Goal: Find specific page/section: Find specific page/section

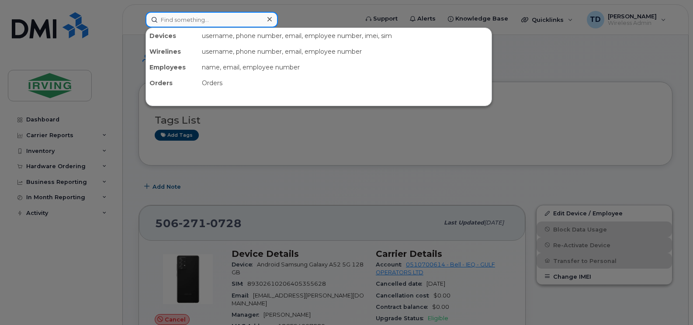
click at [210, 20] on input at bounding box center [212, 20] width 132 height 16
paste input "[PHONE_NUMBER]"
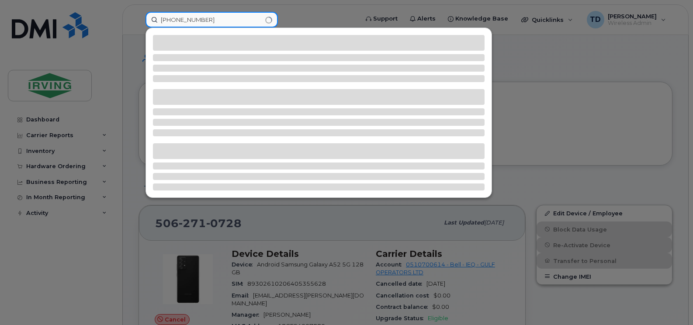
click at [177, 16] on input "[PHONE_NUMBER]" at bounding box center [212, 20] width 132 height 16
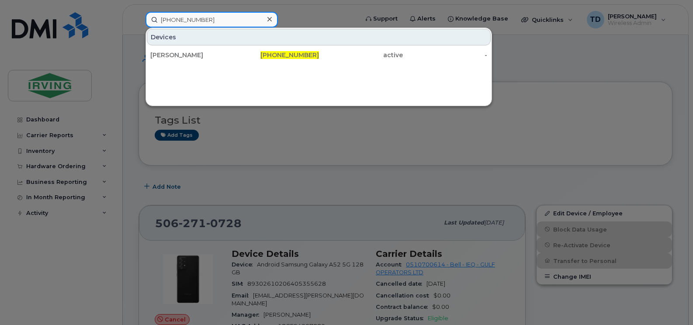
type input "[PHONE_NUMBER]"
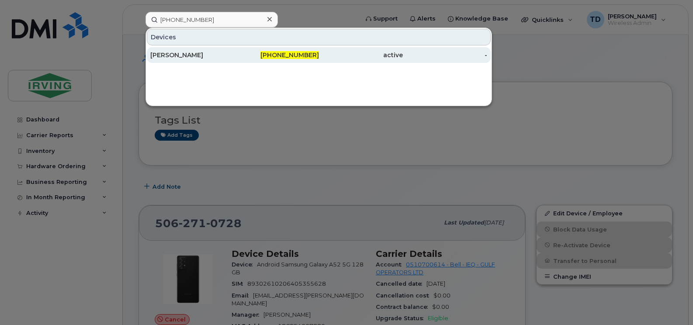
click at [316, 55] on span "[PHONE_NUMBER]" at bounding box center [289, 55] width 59 height 8
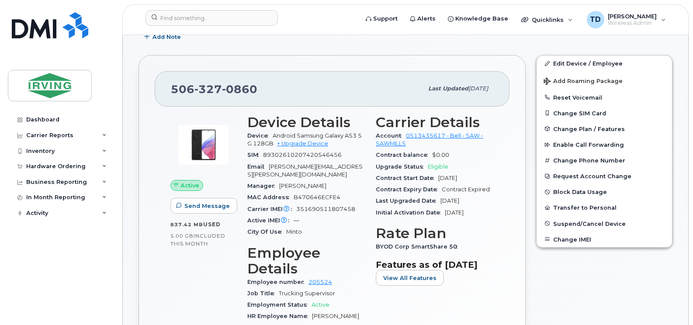
scroll to position [177, 0]
